Goal: Find specific page/section: Find specific page/section

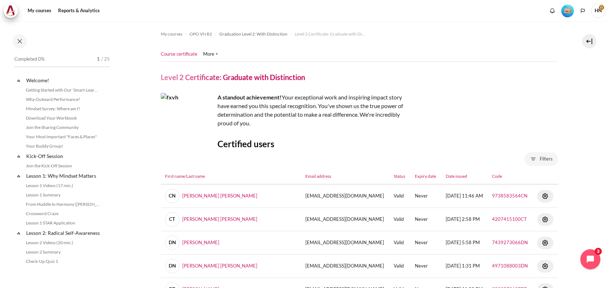
select select "pdf"
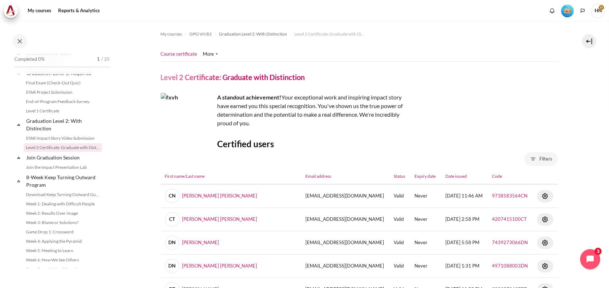
click at [568, 10] on img "Level #1" at bounding box center [568, 11] width 13 height 13
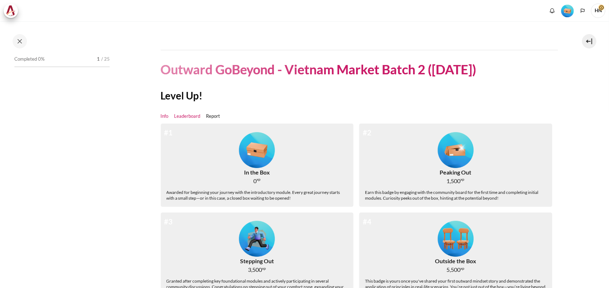
click at [190, 115] on link "Leaderboard" at bounding box center [188, 116] width 26 height 7
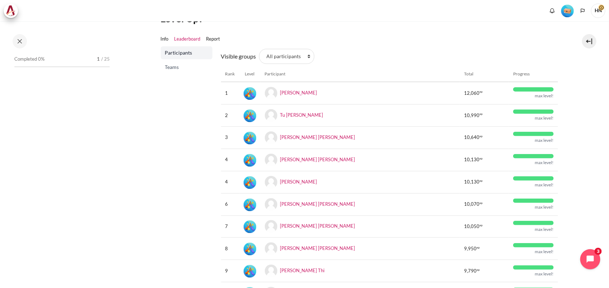
scroll to position [45, 0]
